Goal: Task Accomplishment & Management: Manage account settings

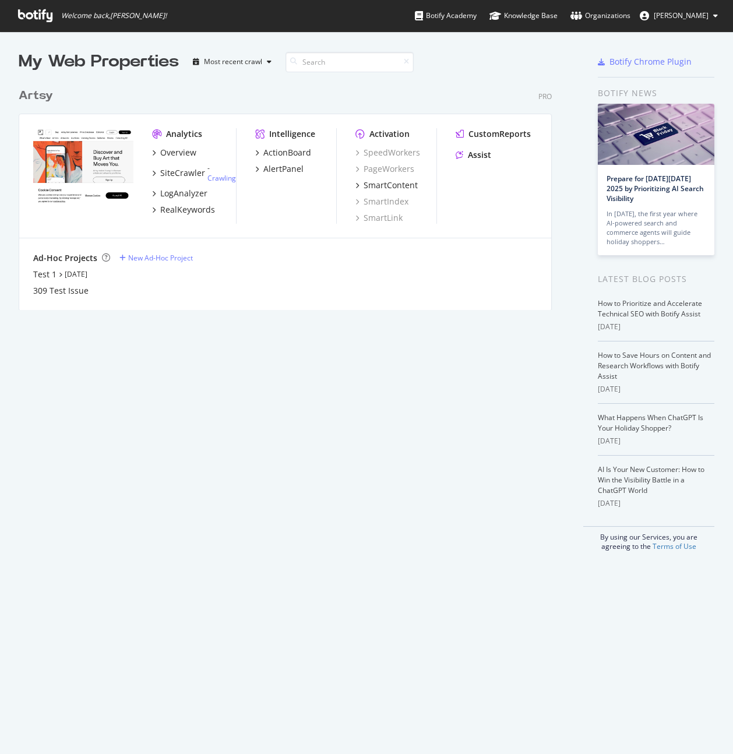
scroll to position [745, 715]
click at [630, 17] on div "Organizations" at bounding box center [600, 16] width 60 height 12
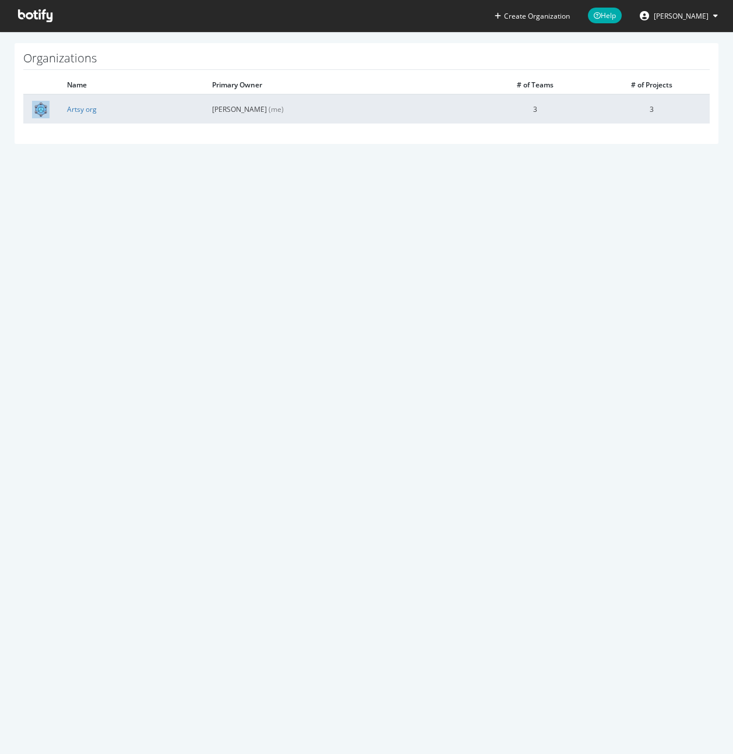
click at [78, 117] on td "Artsy org" at bounding box center [130, 108] width 145 height 29
click at [80, 111] on link "Artsy org" at bounding box center [82, 109] width 30 height 10
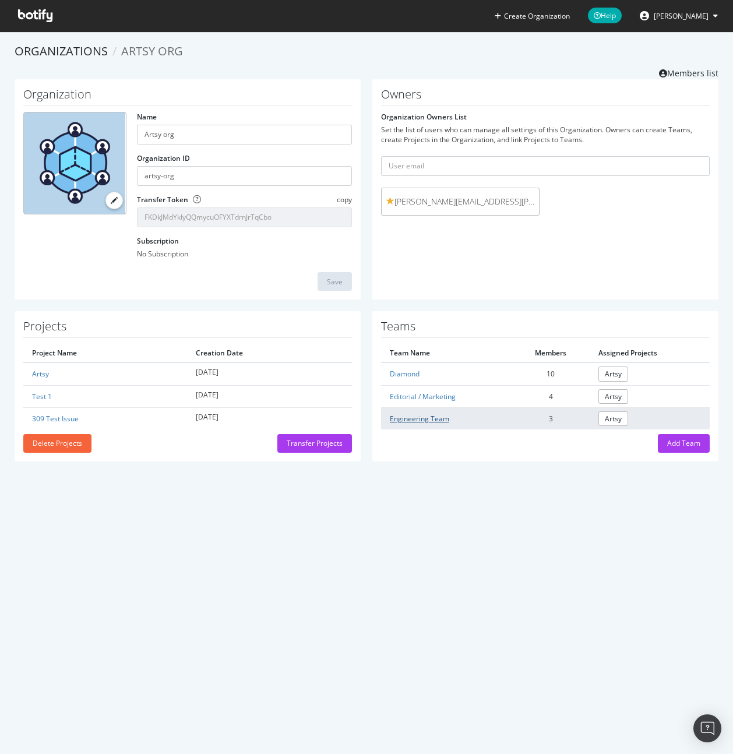
click at [425, 422] on link "Engineering Team" at bounding box center [419, 419] width 59 height 10
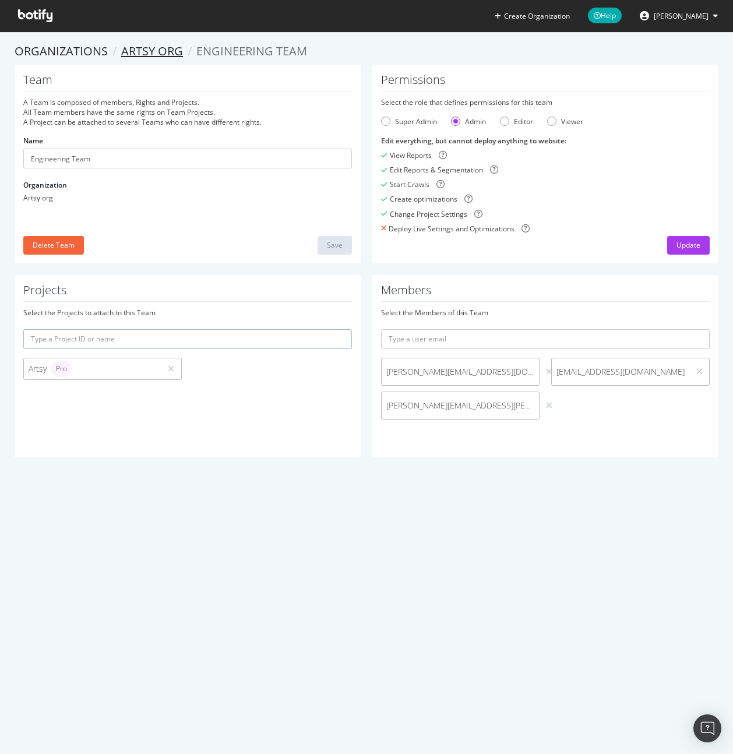
click at [163, 56] on link "Artsy org" at bounding box center [152, 51] width 62 height 16
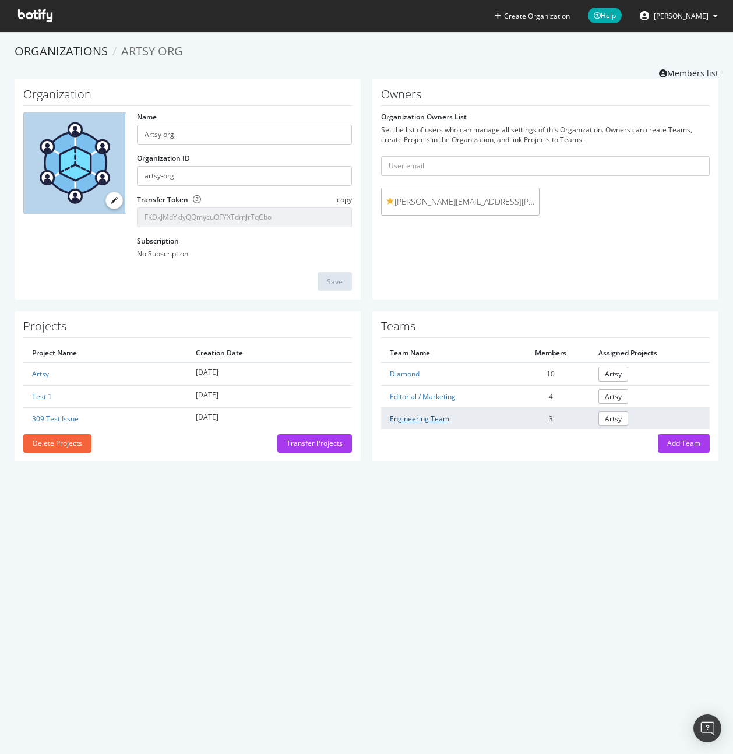
click at [426, 416] on link "Engineering Team" at bounding box center [419, 419] width 59 height 10
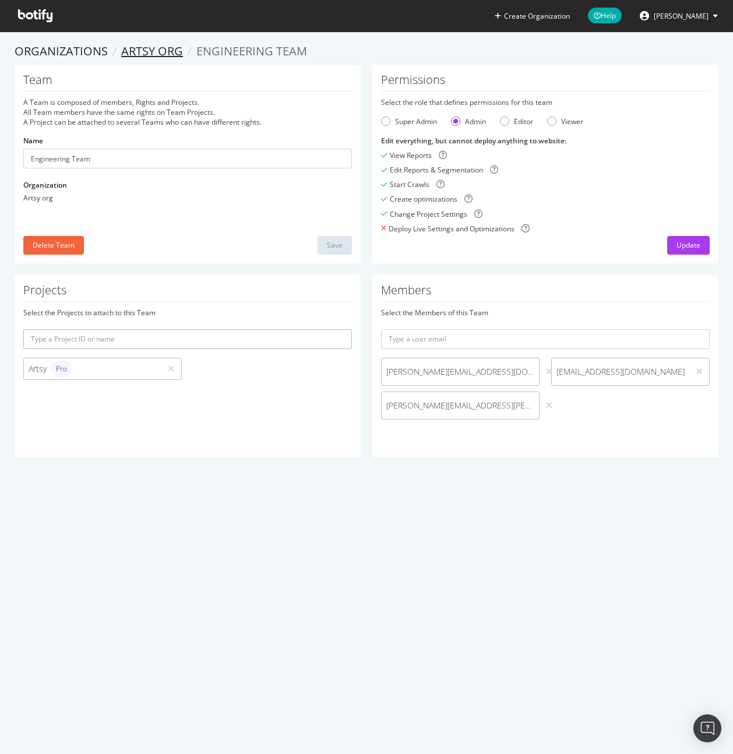
click at [148, 48] on link "Artsy org" at bounding box center [152, 51] width 62 height 16
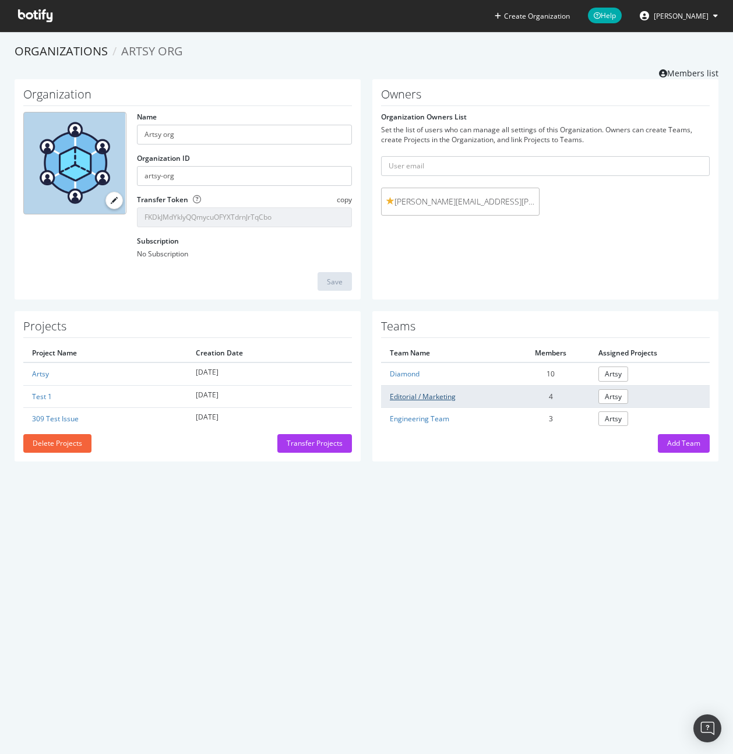
click at [429, 395] on link "Editorial / Marketing" at bounding box center [423, 396] width 66 height 10
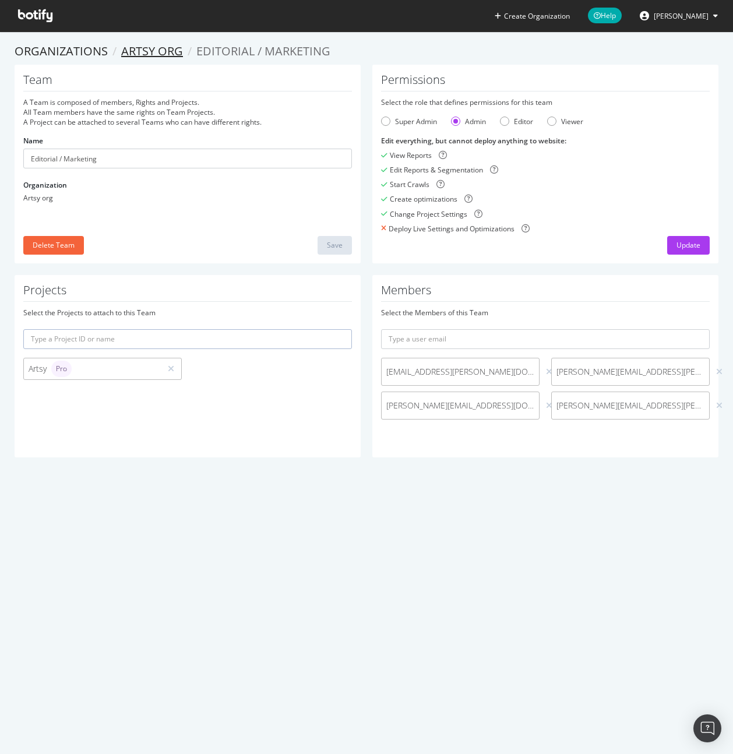
click at [143, 45] on link "Artsy org" at bounding box center [152, 51] width 62 height 16
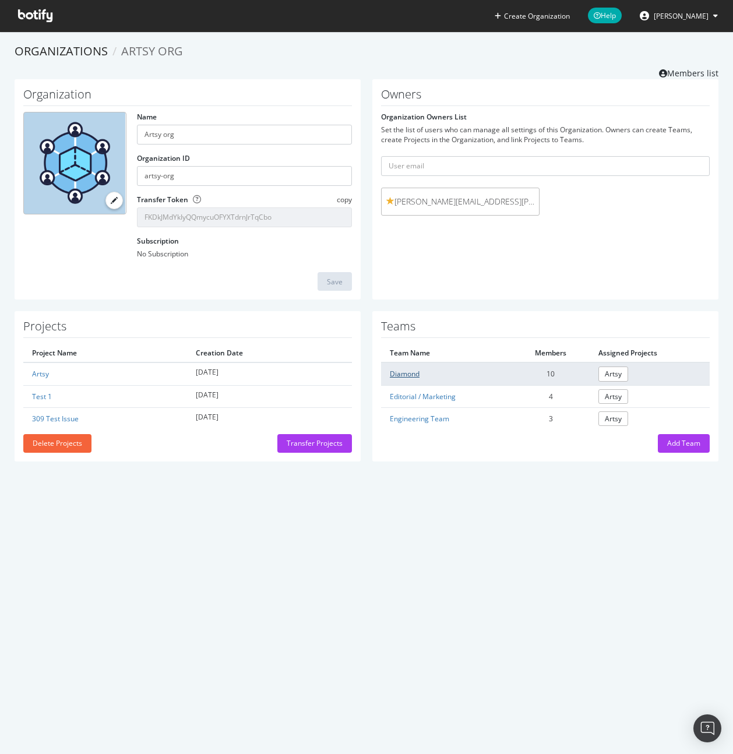
click at [413, 370] on link "Diamond" at bounding box center [405, 374] width 30 height 10
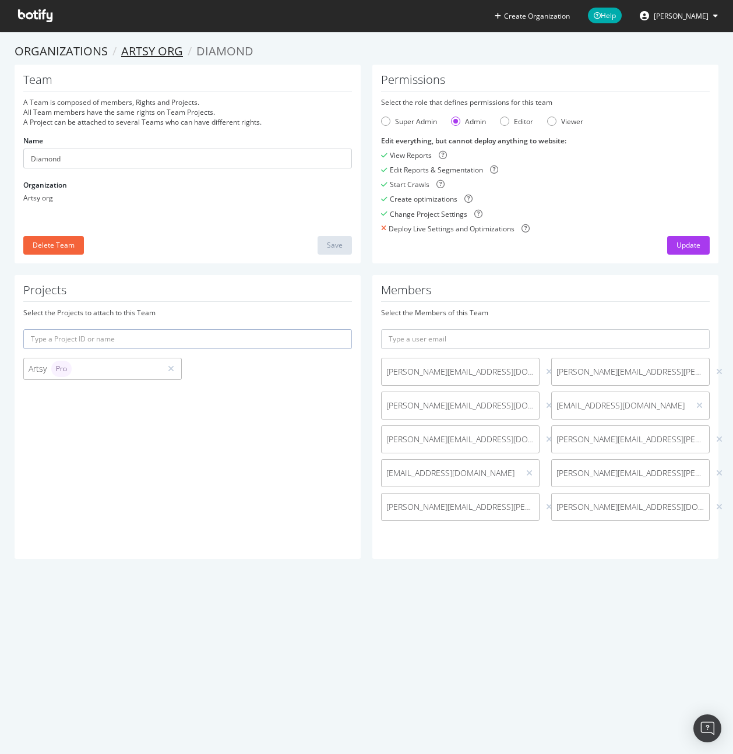
click at [122, 47] on link "Artsy org" at bounding box center [152, 51] width 62 height 16
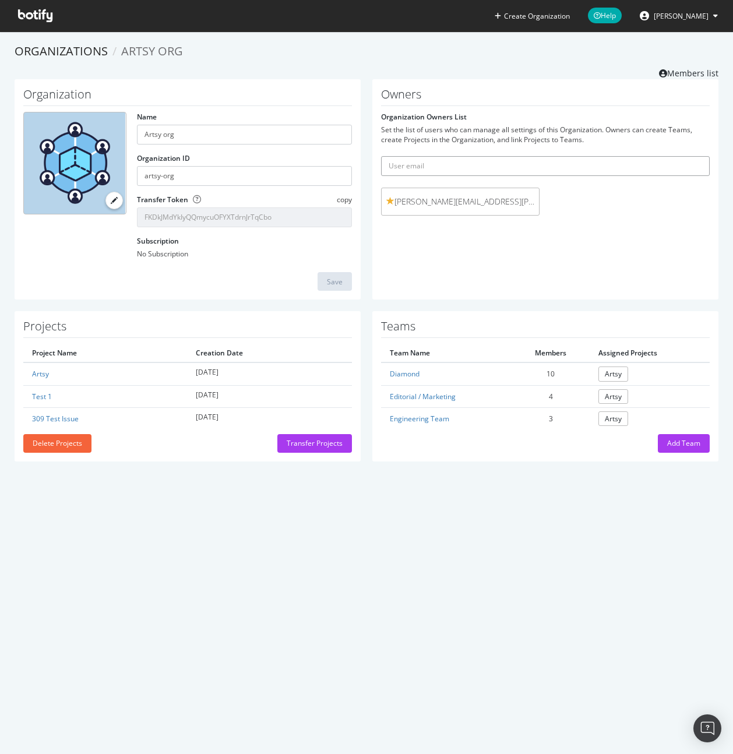
click at [420, 171] on input "text" at bounding box center [545, 166] width 329 height 20
click at [418, 167] on input "[PERSON_NAME]" at bounding box center [545, 166] width 329 height 20
paste input ".[PERSON_NAME][EMAIL_ADDRESS][DOMAIN_NAME]"
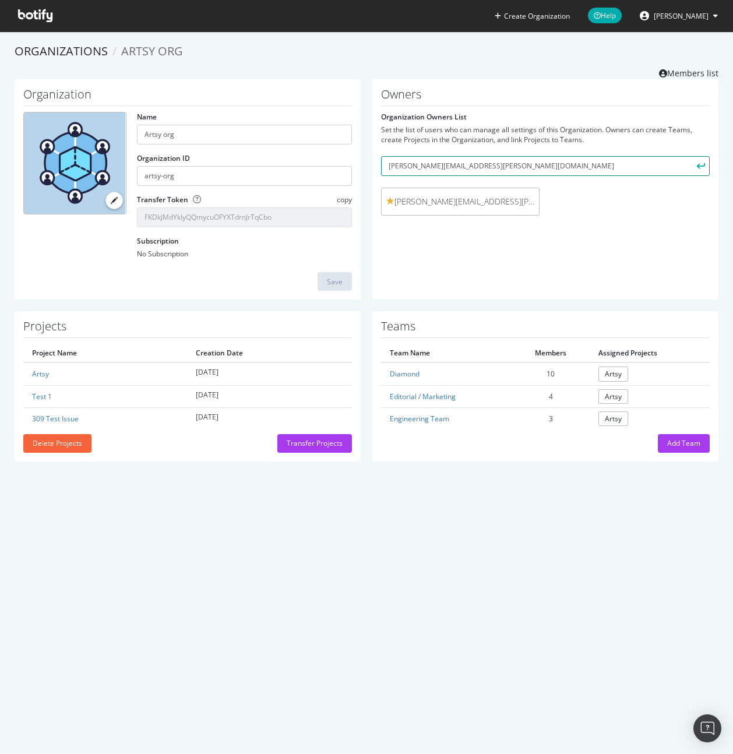
type input "[PERSON_NAME][EMAIL_ADDRESS][PERSON_NAME][DOMAIN_NAME]"
click at [697, 164] on icon "submit" at bounding box center [701, 166] width 8 height 6
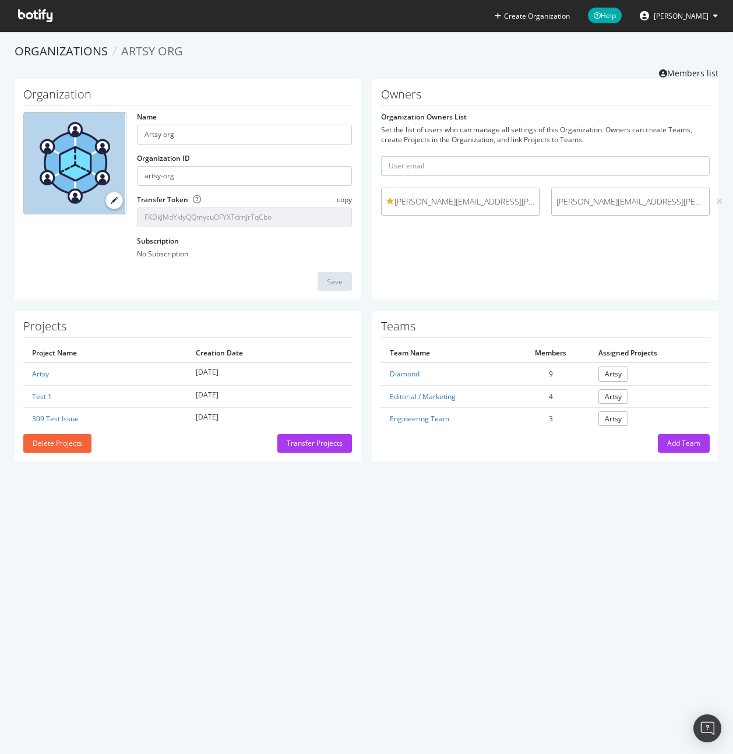
click at [593, 266] on div "Owners Organization Owners List Set the list of users who can manage all settin…" at bounding box center [545, 189] width 346 height 221
